Goal: Navigation & Orientation: Find specific page/section

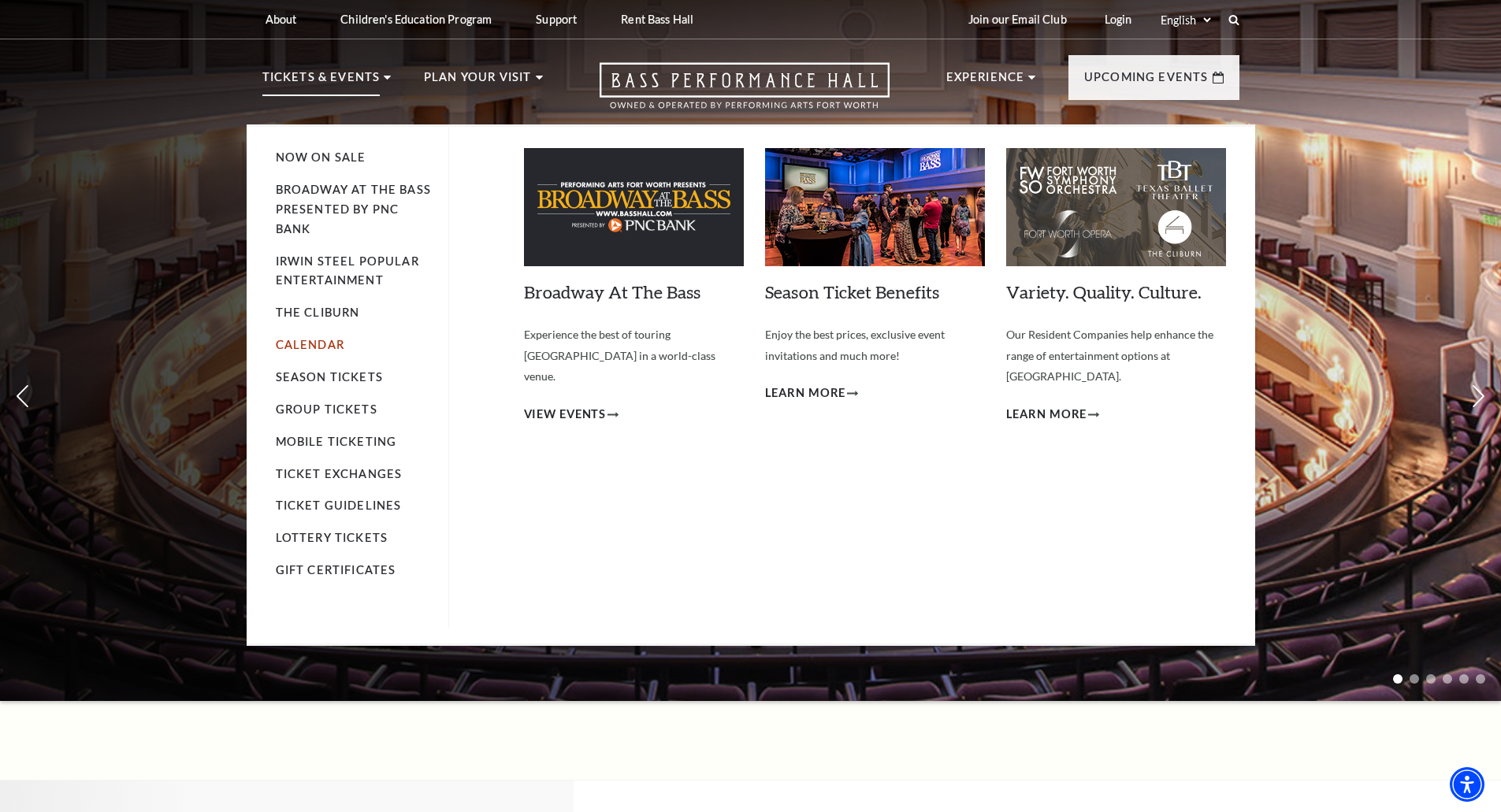
click at [312, 347] on link "Calendar" at bounding box center [310, 344] width 69 height 13
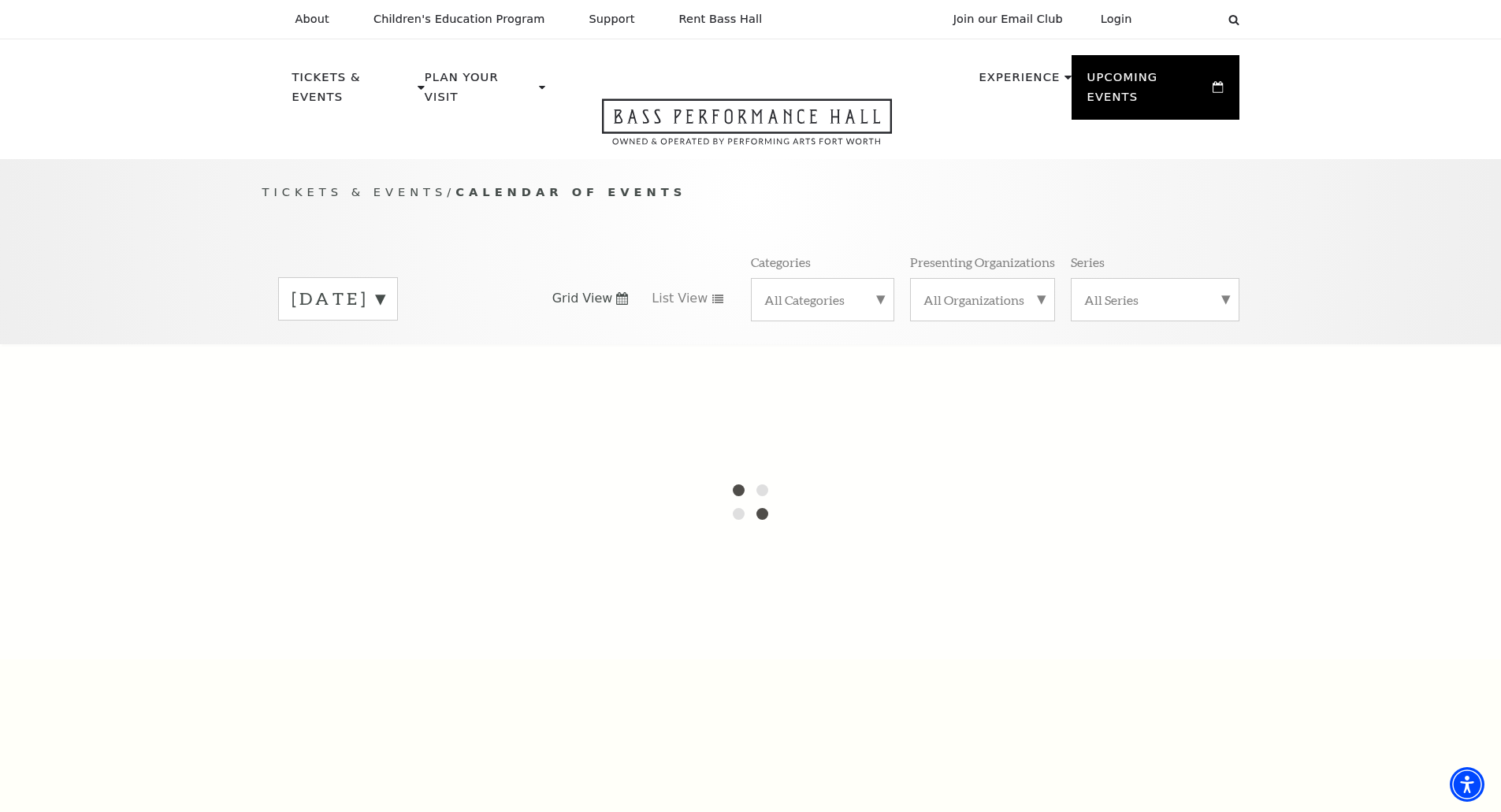
click at [384, 287] on label "[DATE]" at bounding box center [338, 299] width 93 height 25
click at [384, 315] on label "[DATE]" at bounding box center [338, 331] width 93 height 34
